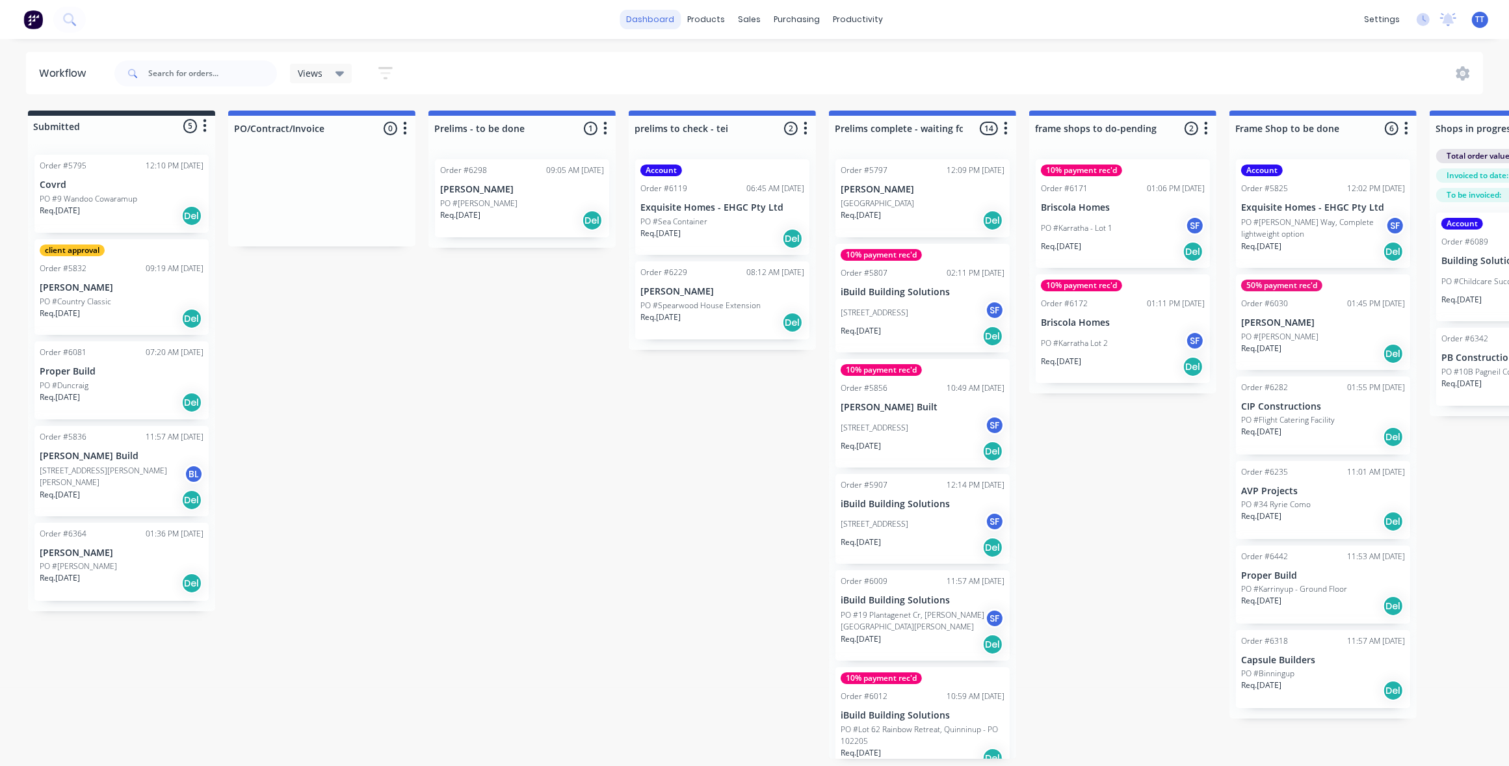
click at [662, 17] on link "dashboard" at bounding box center [650, 20] width 61 height 20
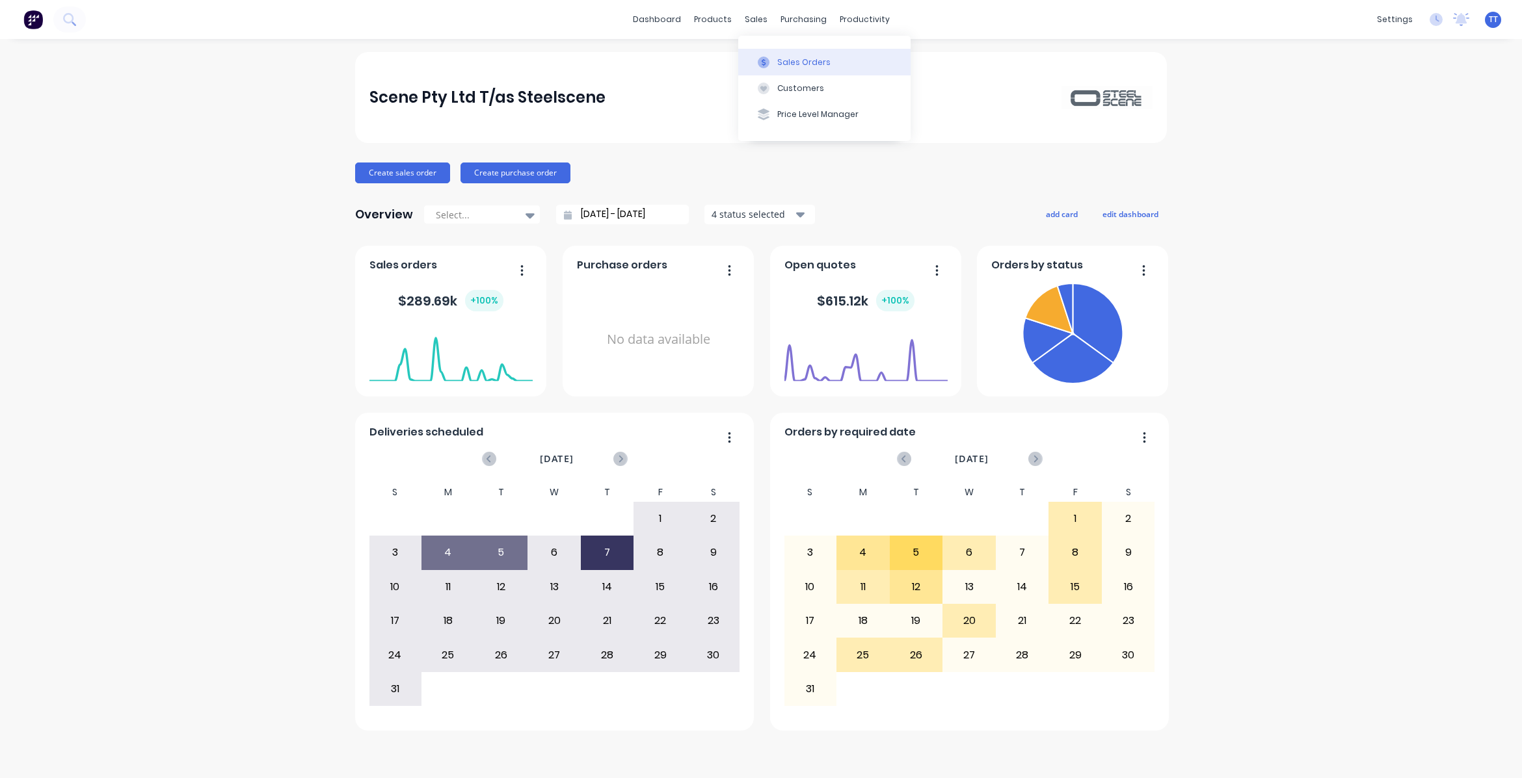
click at [802, 62] on div "Sales Orders" at bounding box center [803, 63] width 53 height 12
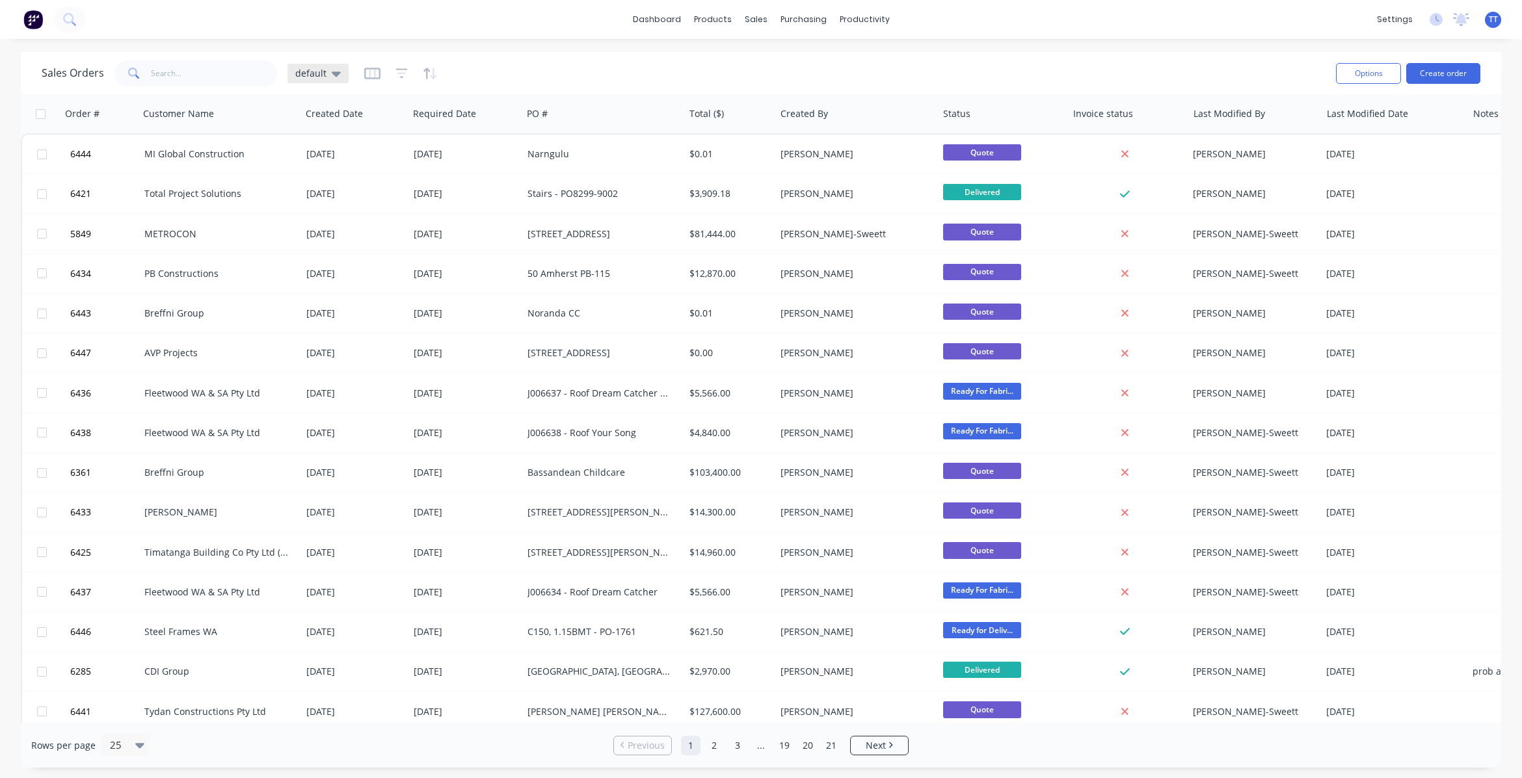
click at [332, 72] on icon at bounding box center [336, 74] width 9 height 5
click at [315, 257] on button "Quotes" at bounding box center [366, 261] width 148 height 15
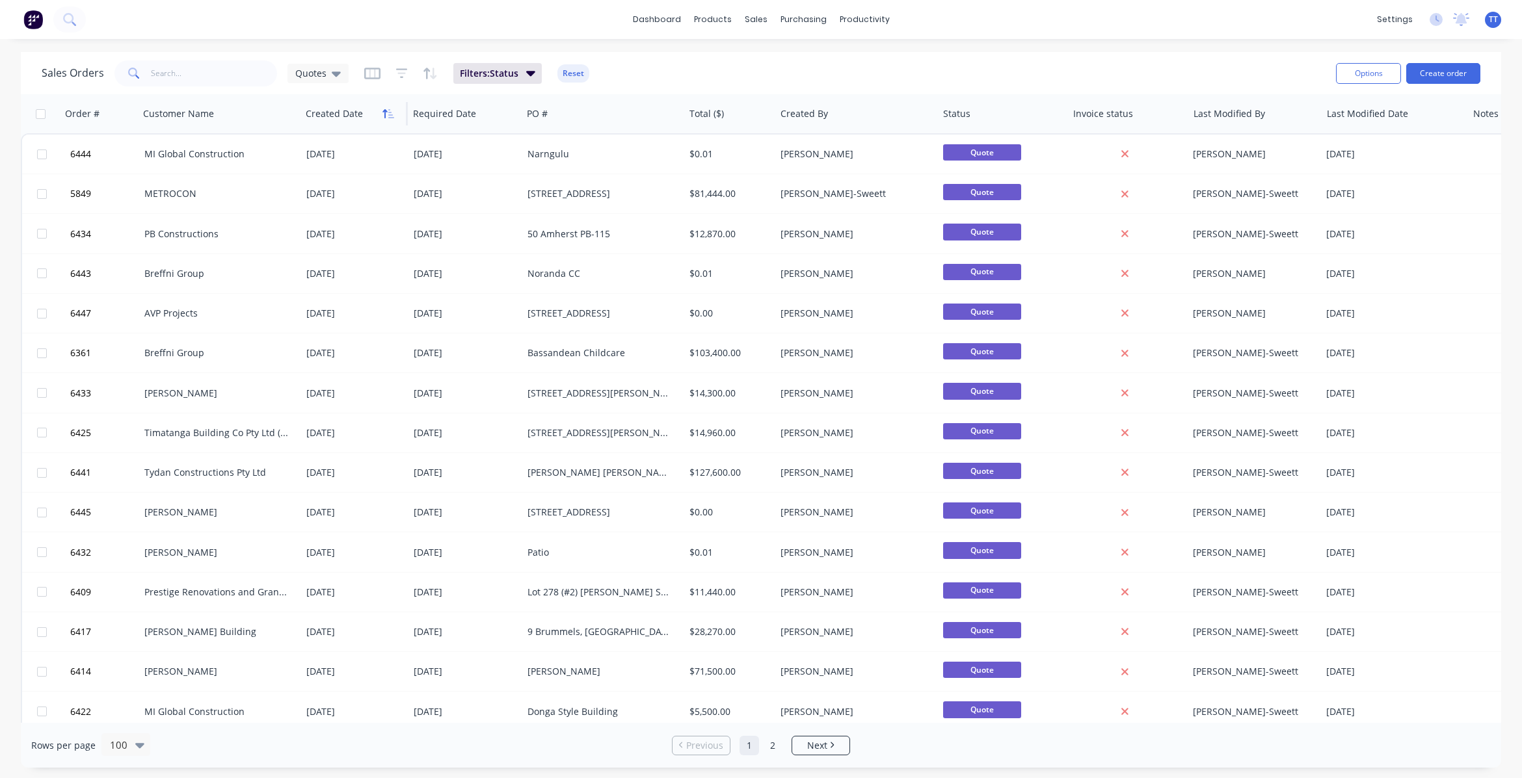
click at [388, 111] on icon "button" at bounding box center [388, 114] width 12 height 10
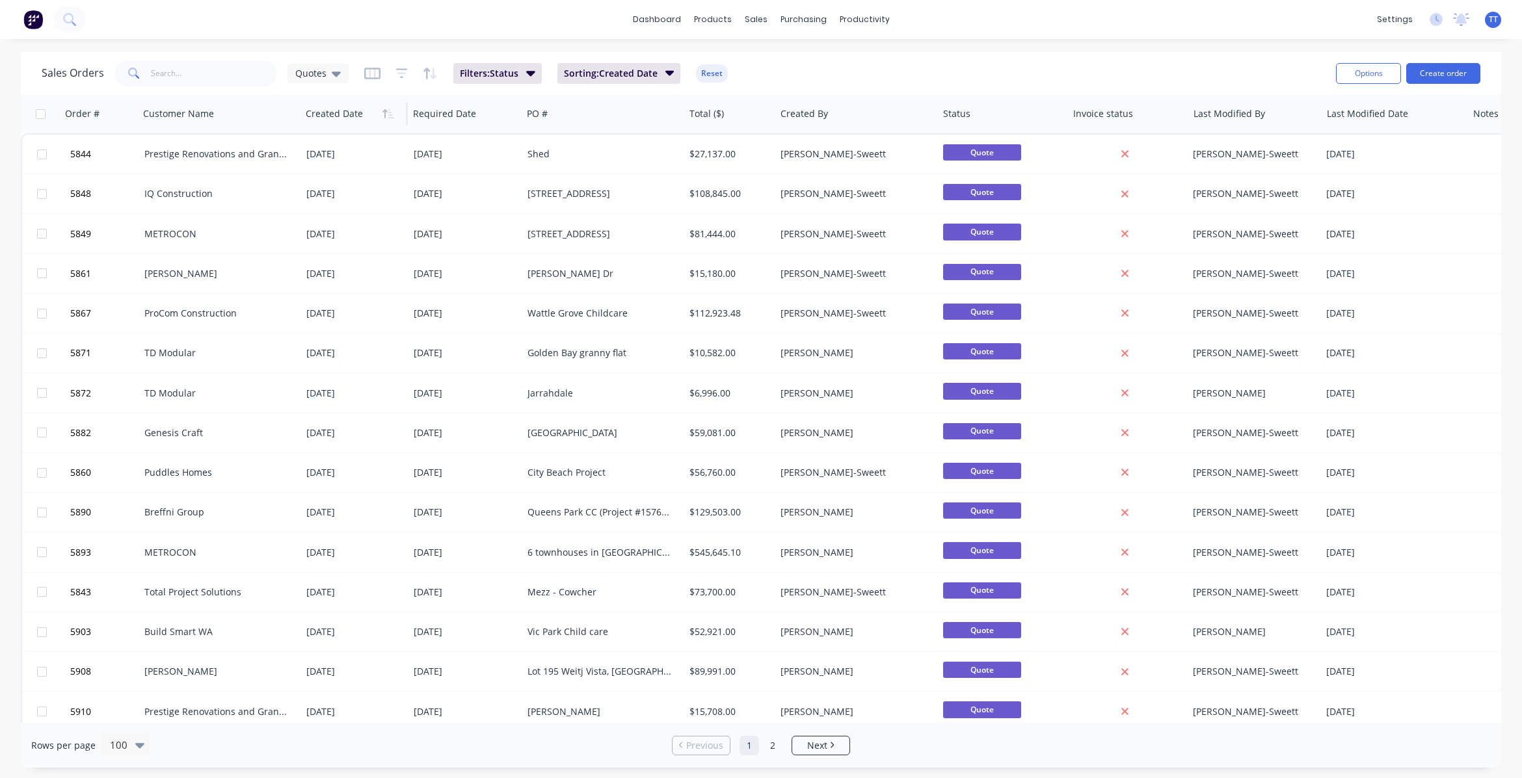
click at [388, 111] on icon "button" at bounding box center [388, 114] width 12 height 10
